Goal: Navigation & Orientation: Find specific page/section

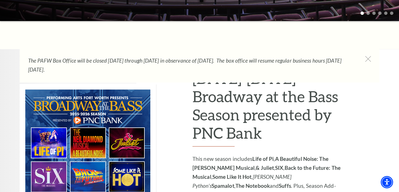
scroll to position [226, 0]
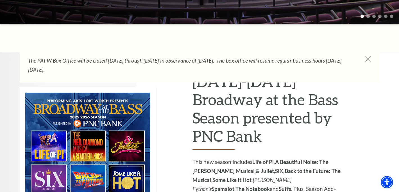
click at [55, 148] on img at bounding box center [88, 164] width 136 height 154
click at [55, 147] on img at bounding box center [88, 164] width 136 height 154
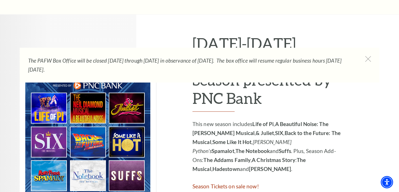
scroll to position [263, 0]
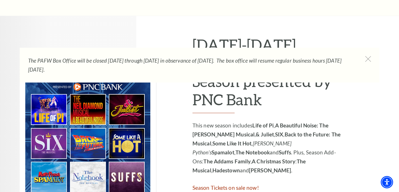
click at [46, 111] on img at bounding box center [88, 128] width 136 height 154
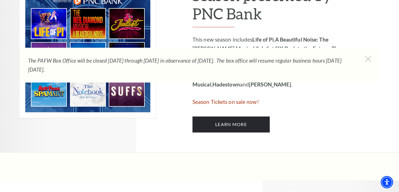
scroll to position [351, 0]
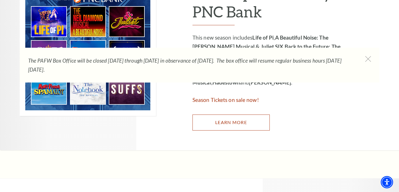
click at [228, 125] on link "Learn More" at bounding box center [231, 123] width 77 height 16
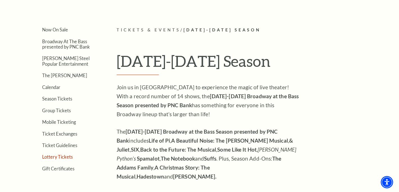
scroll to position [120, 0]
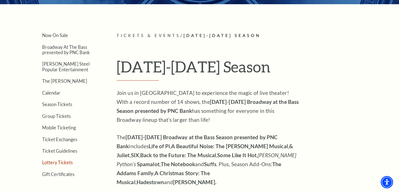
click at [59, 164] on link "Lottery Tickets" at bounding box center [57, 162] width 31 height 5
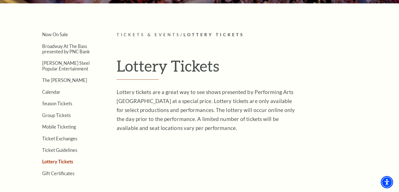
scroll to position [122, 0]
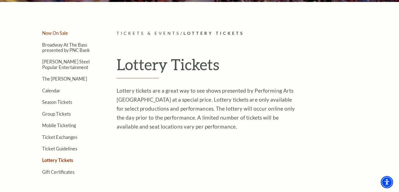
click at [55, 33] on link "Now On Sale" at bounding box center [55, 32] width 26 height 5
click at [63, 139] on link "Ticket Exchanges" at bounding box center [59, 137] width 35 height 5
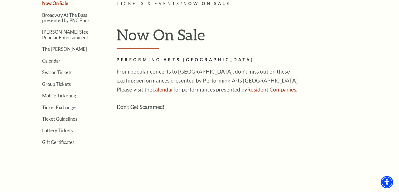
scroll to position [150, 0]
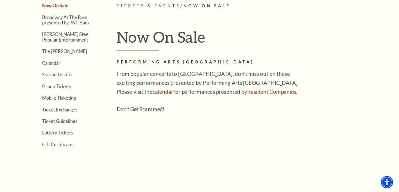
click at [153, 93] on link "calendar" at bounding box center [163, 92] width 21 height 6
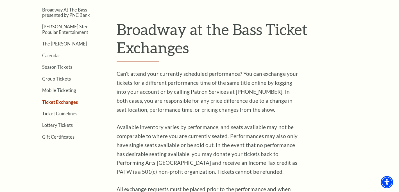
scroll to position [177, 0]
